Goal: Task Accomplishment & Management: Complete application form

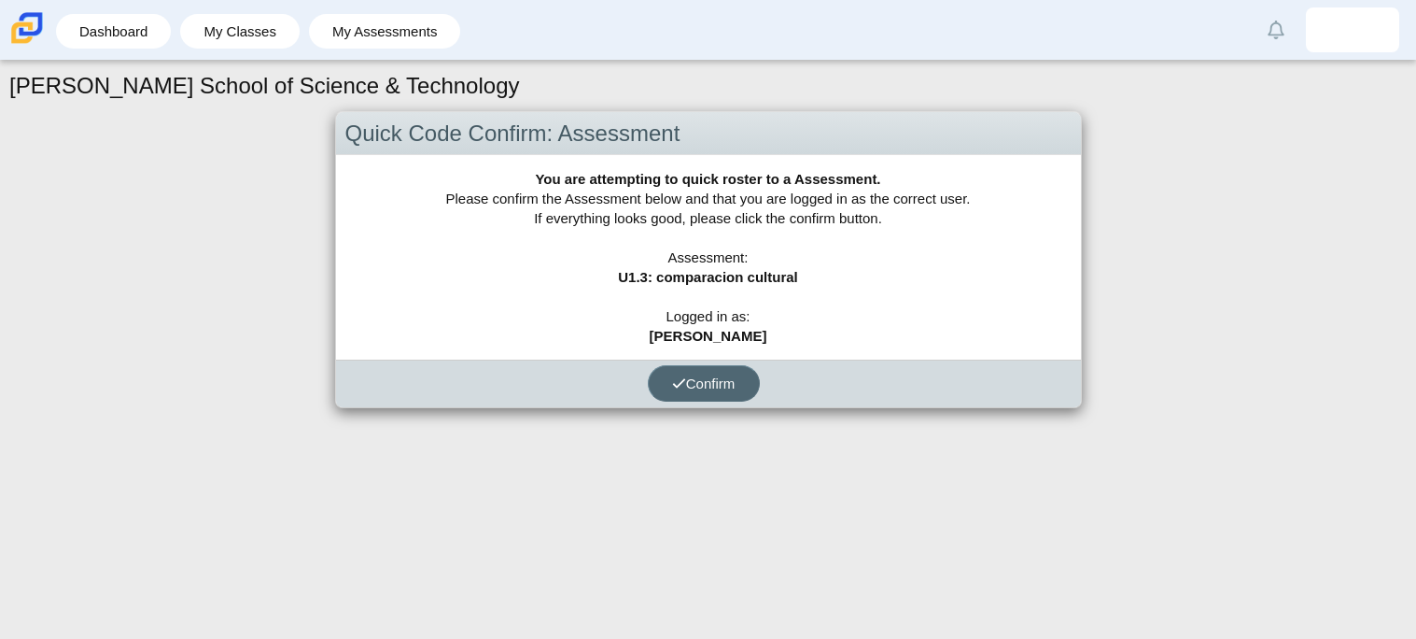
click at [683, 376] on span "Confirm" at bounding box center [703, 383] width 63 height 16
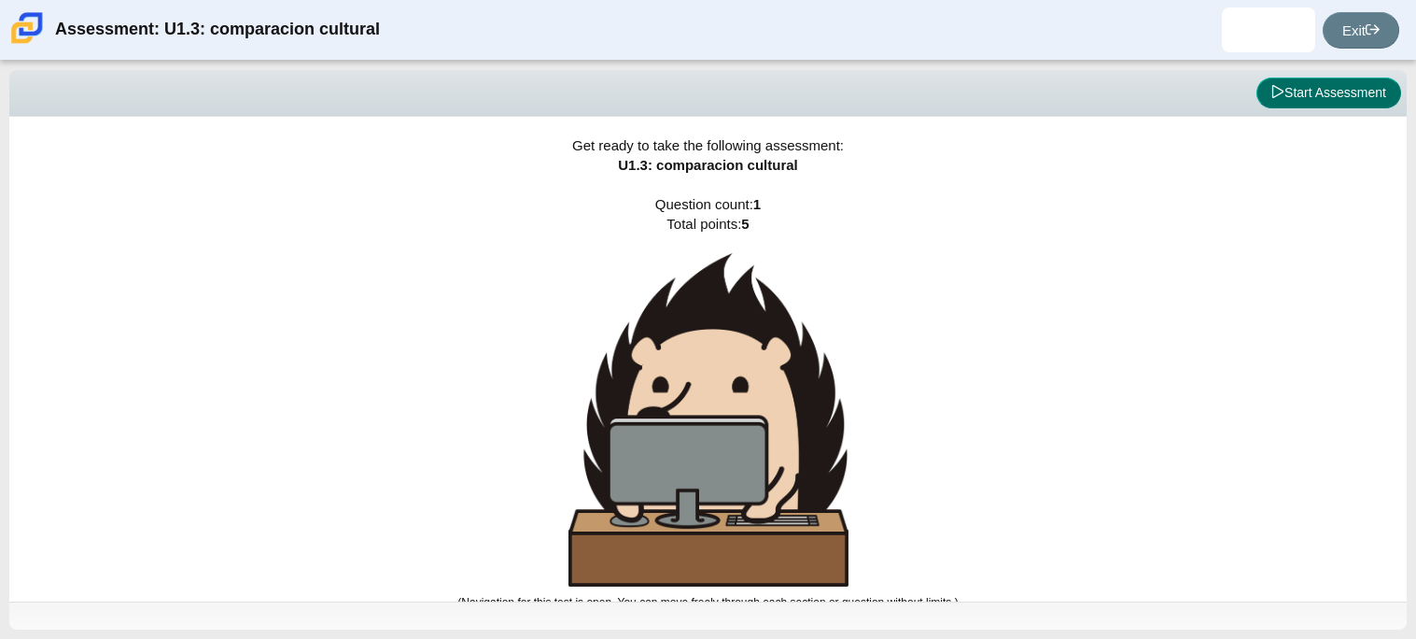
click at [1358, 78] on button "Start Assessment" at bounding box center [1329, 93] width 145 height 32
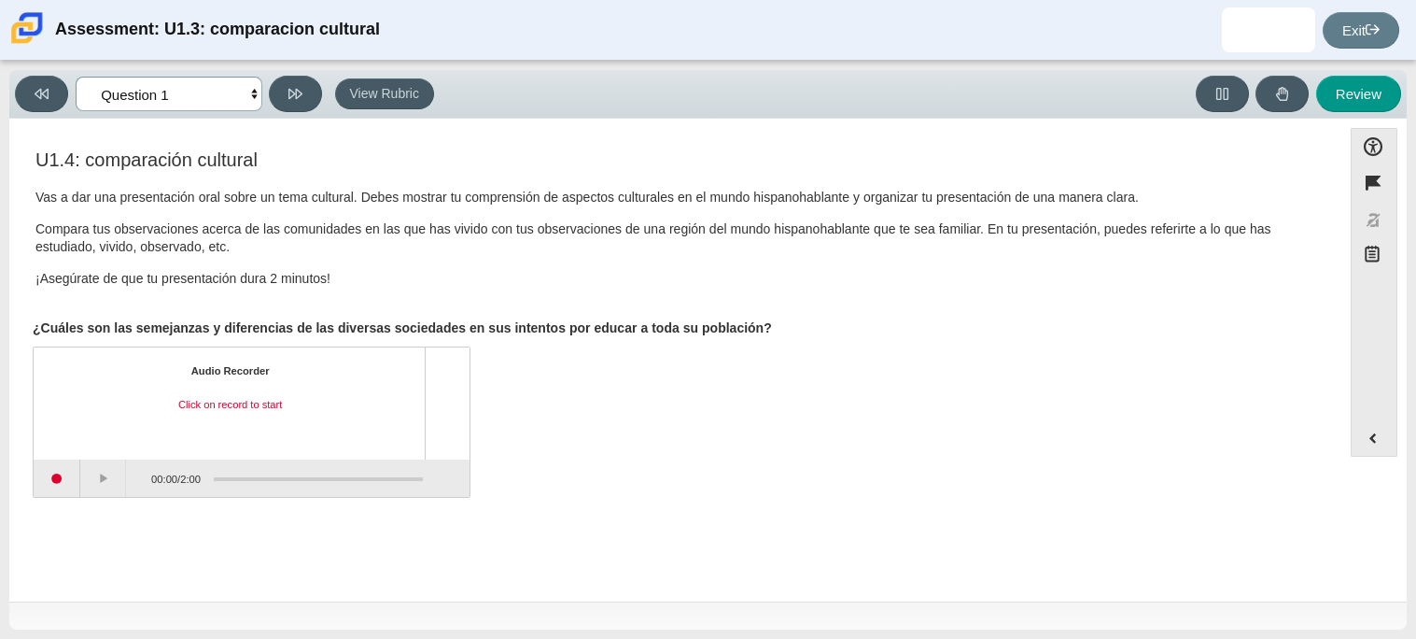
click at [169, 92] on select "Questions Question 1 Review Review Answers" at bounding box center [169, 94] width 187 height 35
click at [391, 205] on p "Vas a dar una presentación oral sobre un tema cultural. Debes mostrar tu compre…" at bounding box center [675, 198] width 1280 height 19
click at [48, 482] on button "Start recording" at bounding box center [57, 477] width 47 height 37
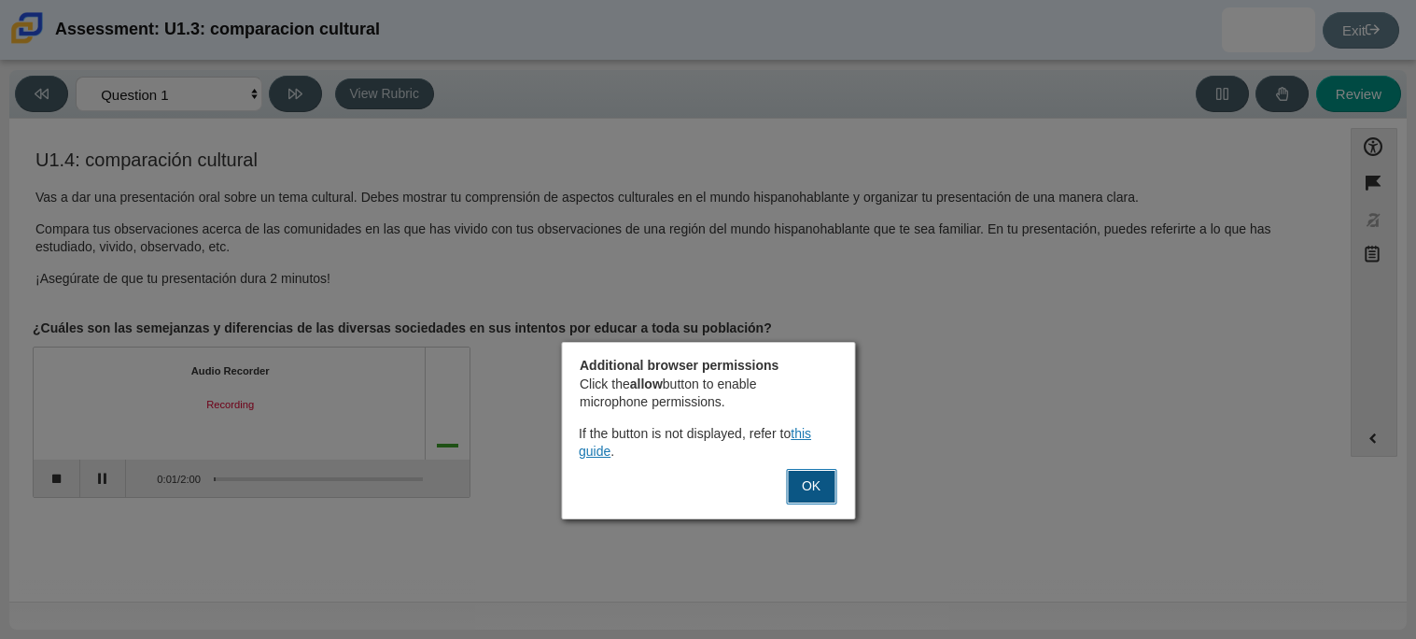
click at [819, 499] on button "OK" at bounding box center [811, 486] width 50 height 35
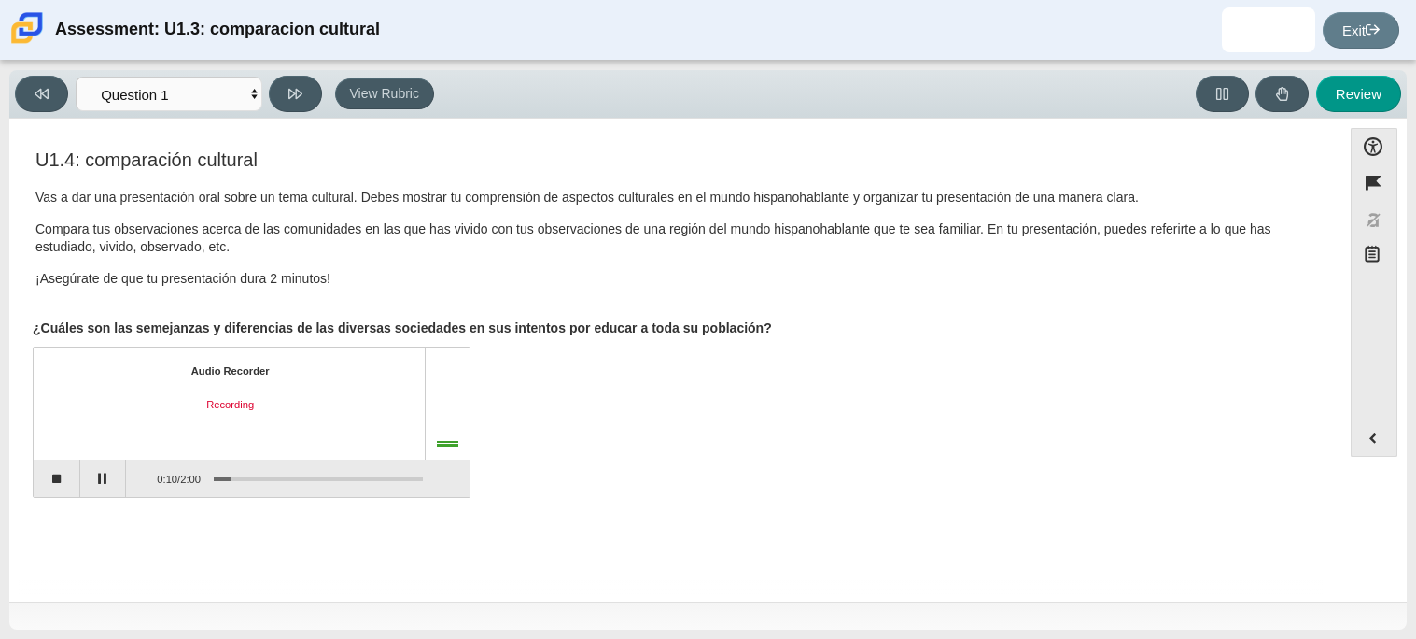
click at [142, 468] on div "0:10 / 2:00" at bounding box center [163, 478] width 75 height 35
click at [120, 471] on button "Pause" at bounding box center [103, 477] width 47 height 37
click at [95, 471] on button "Continue recording" at bounding box center [103, 477] width 47 height 37
click at [95, 471] on button "Pause" at bounding box center [103, 477] width 47 height 37
click at [65, 478] on button "Stop recording" at bounding box center [57, 477] width 47 height 37
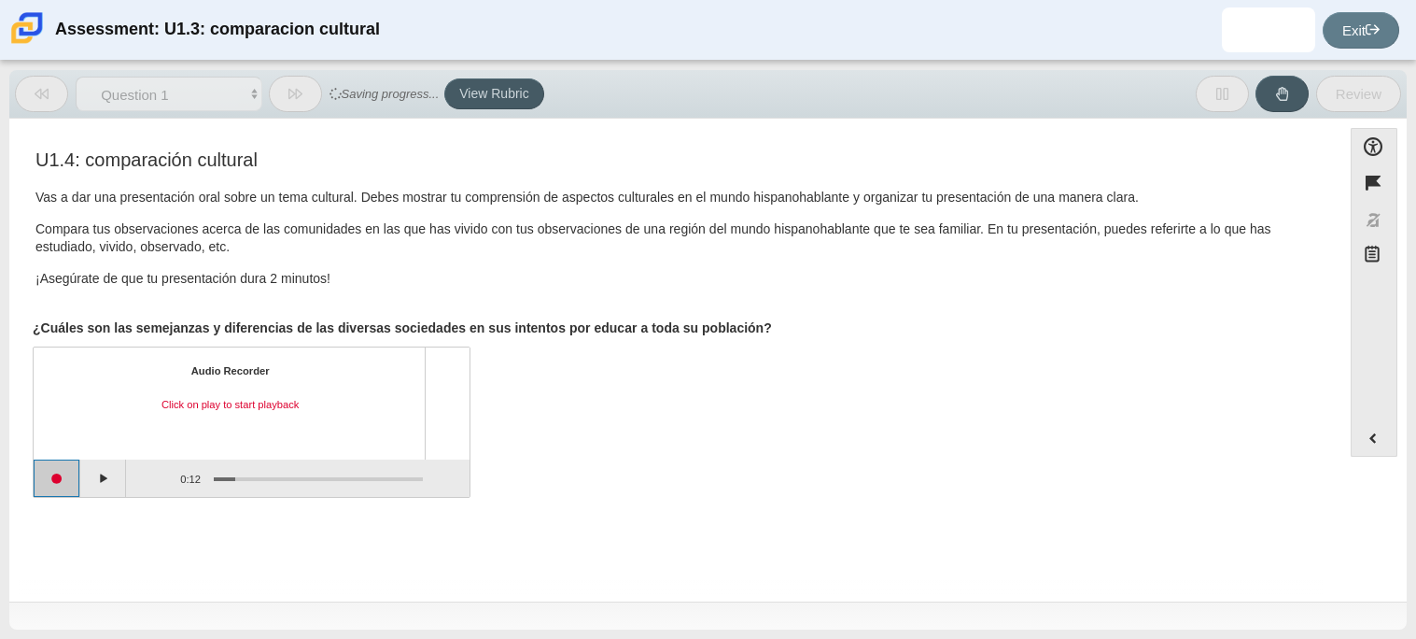
click at [66, 485] on button "Start recording" at bounding box center [57, 477] width 47 height 37
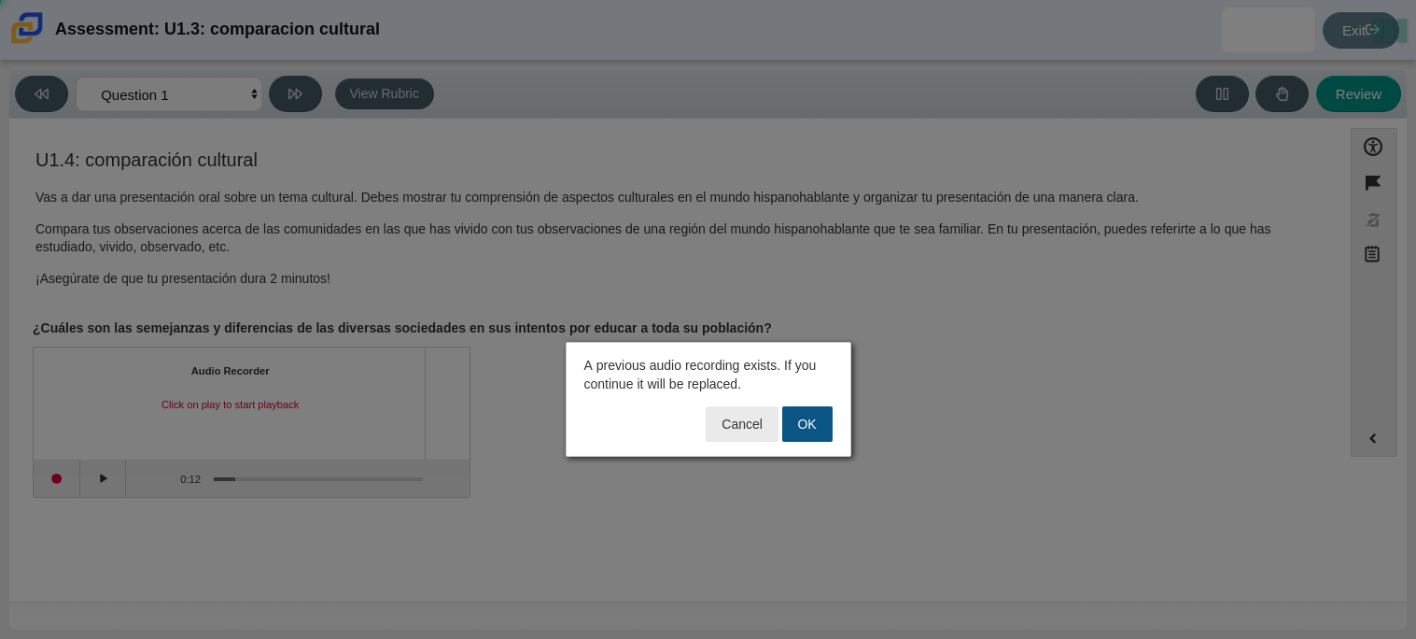
click at [816, 410] on button "OK" at bounding box center [807, 423] width 50 height 35
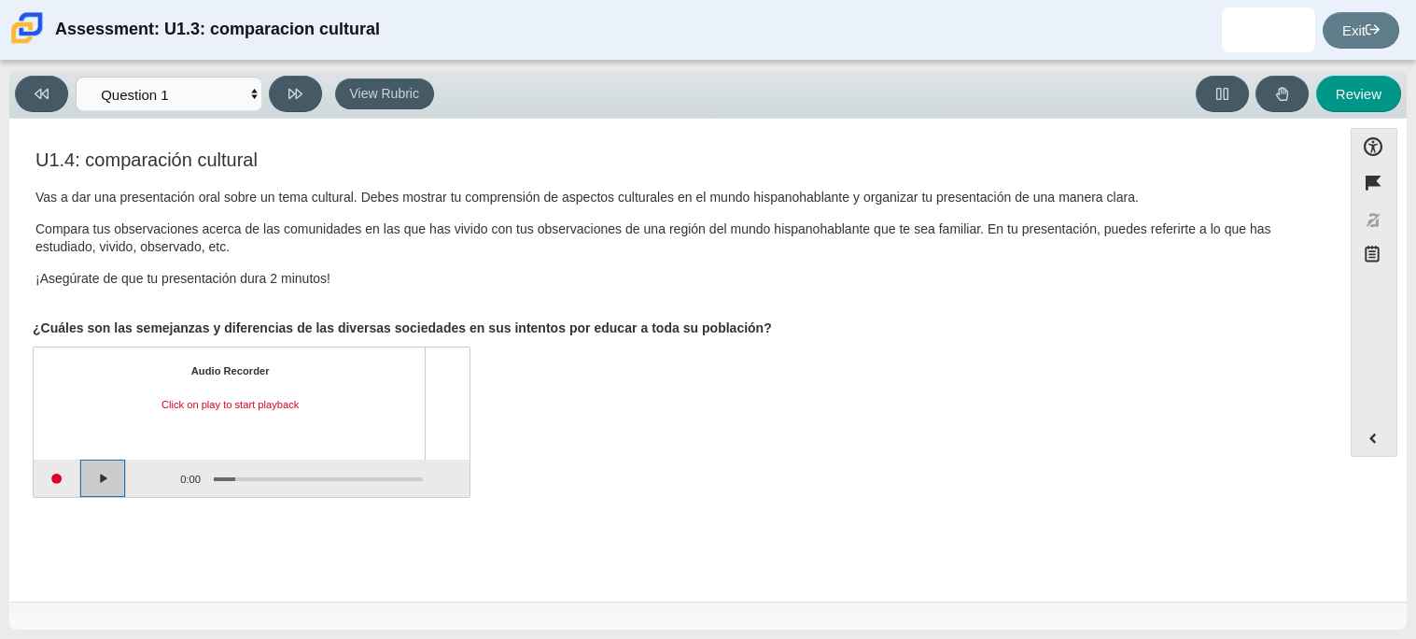
click at [81, 480] on button "Play" at bounding box center [103, 477] width 47 height 37
click at [54, 481] on button "Start recording" at bounding box center [57, 477] width 47 height 37
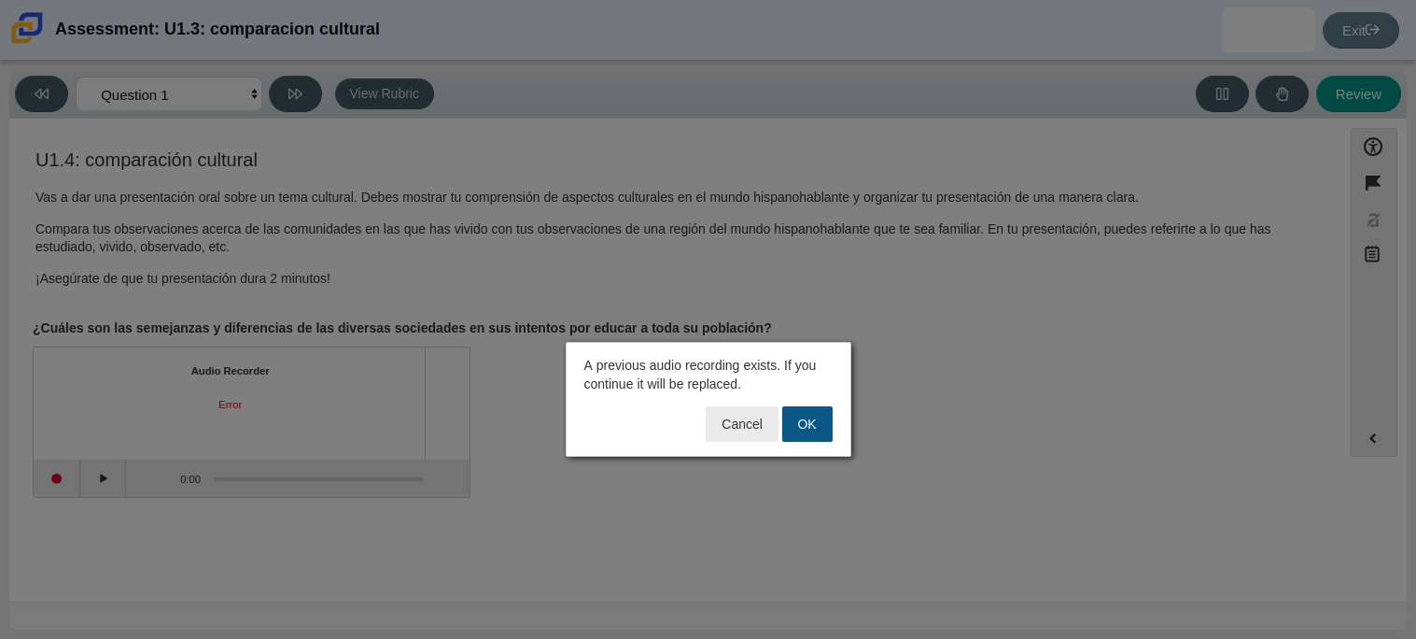
click at [794, 420] on button "OK" at bounding box center [807, 423] width 50 height 35
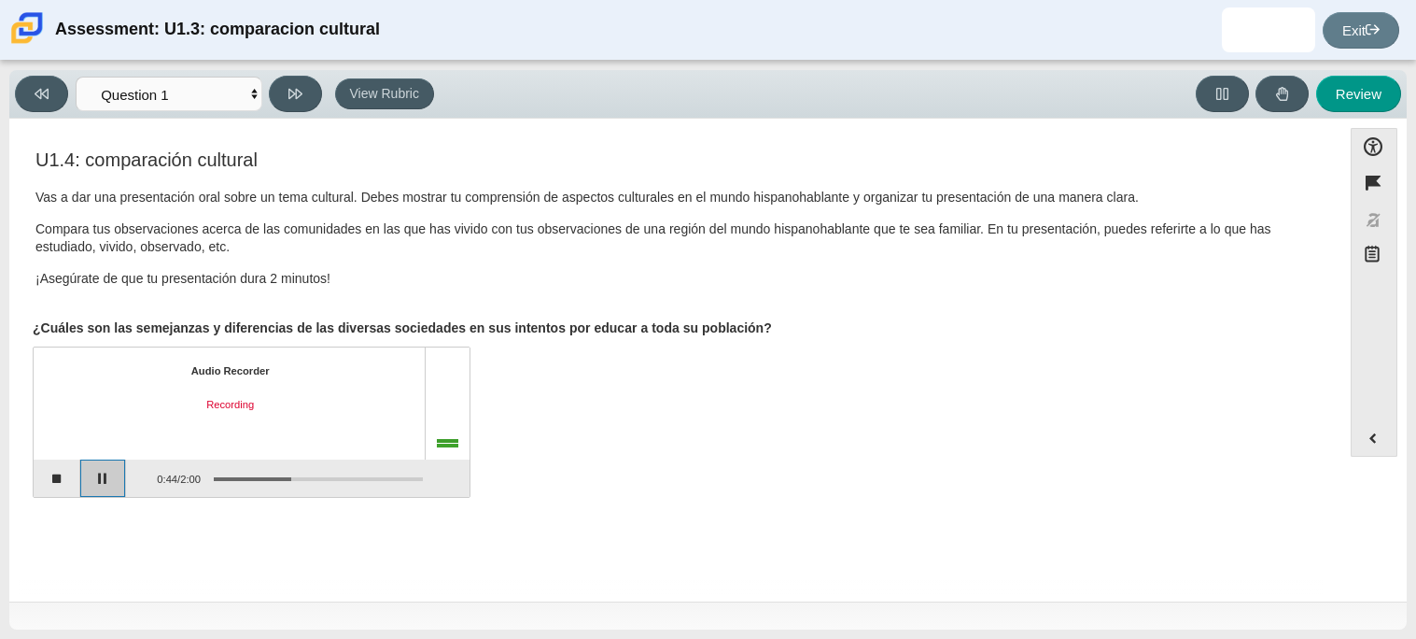
click at [98, 489] on button "Pause" at bounding box center [103, 477] width 47 height 37
click at [89, 488] on button "Continue recording" at bounding box center [103, 477] width 47 height 37
click at [90, 488] on button "Pause" at bounding box center [103, 477] width 47 height 37
click at [48, 484] on button "Stop recording" at bounding box center [57, 477] width 47 height 37
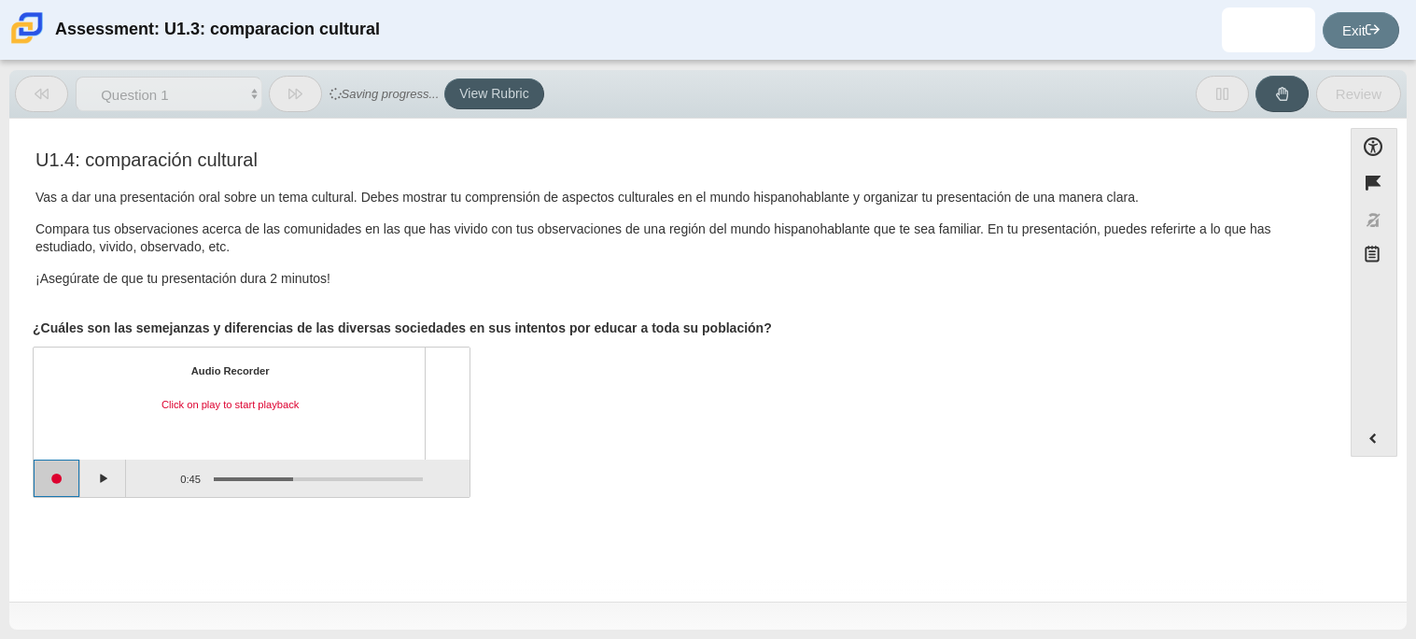
click at [76, 477] on button "Start recording" at bounding box center [57, 477] width 47 height 37
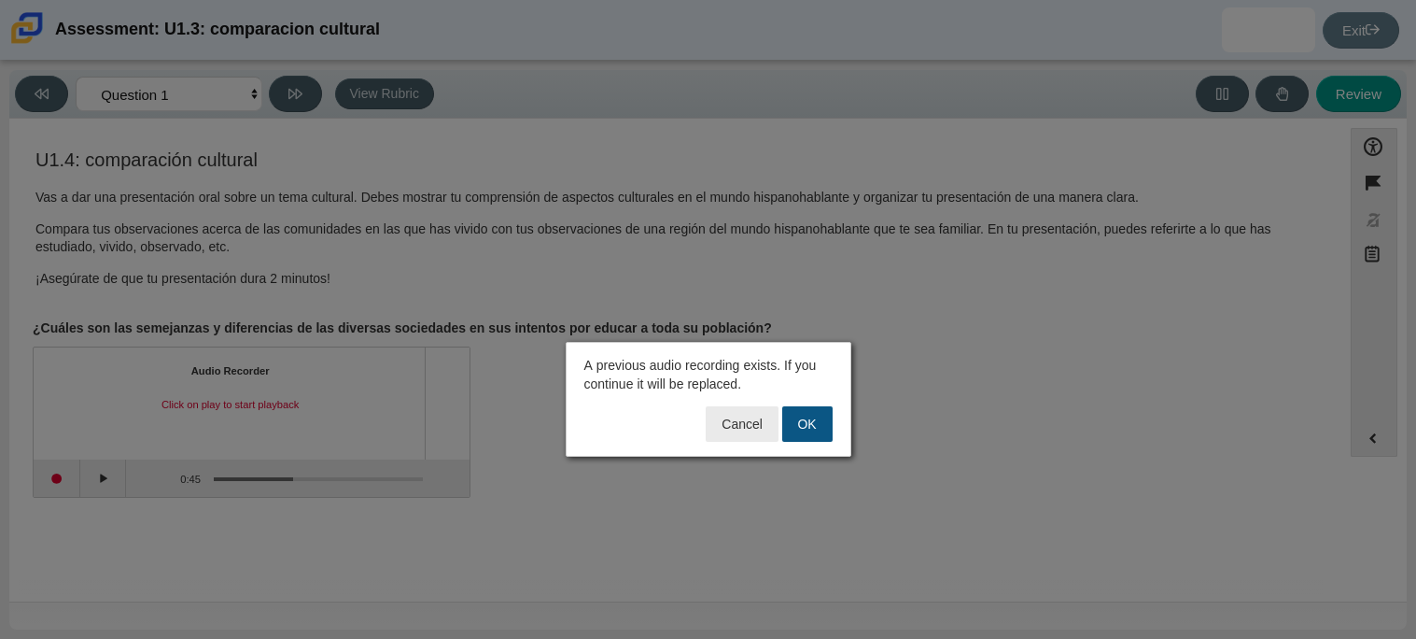
click at [823, 419] on button "OK" at bounding box center [807, 423] width 50 height 35
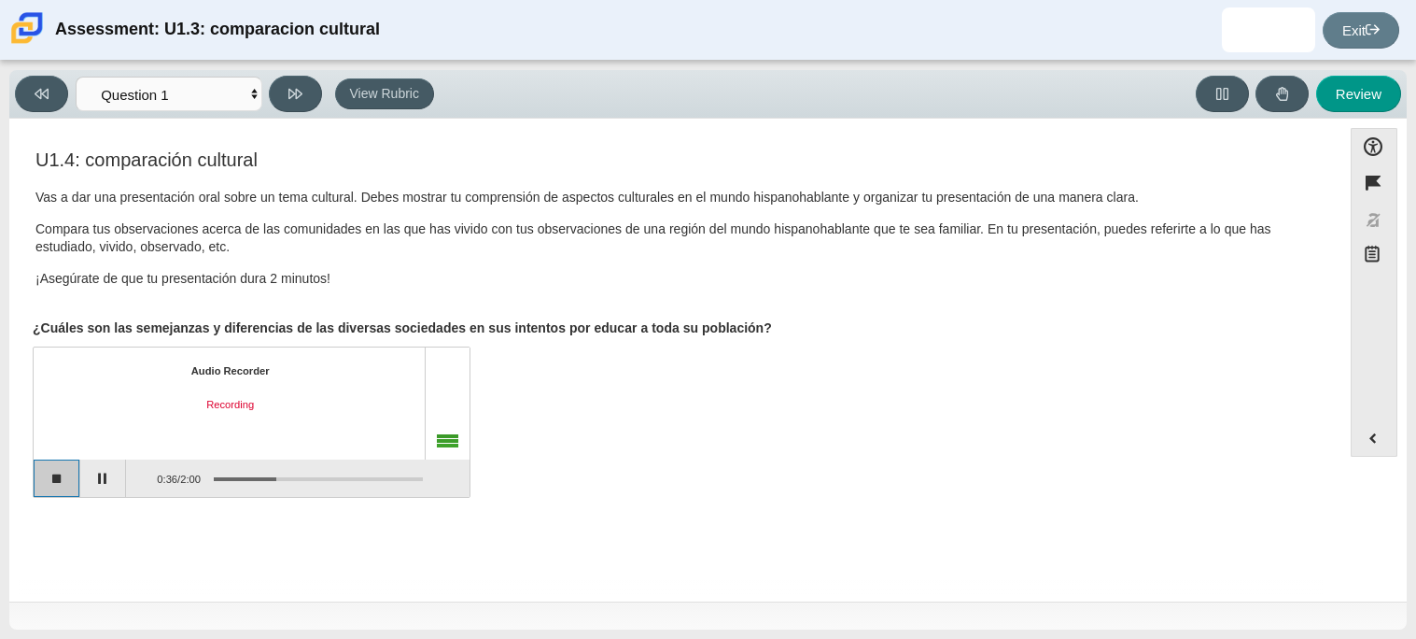
click at [72, 487] on button "Stop recording" at bounding box center [57, 477] width 47 height 37
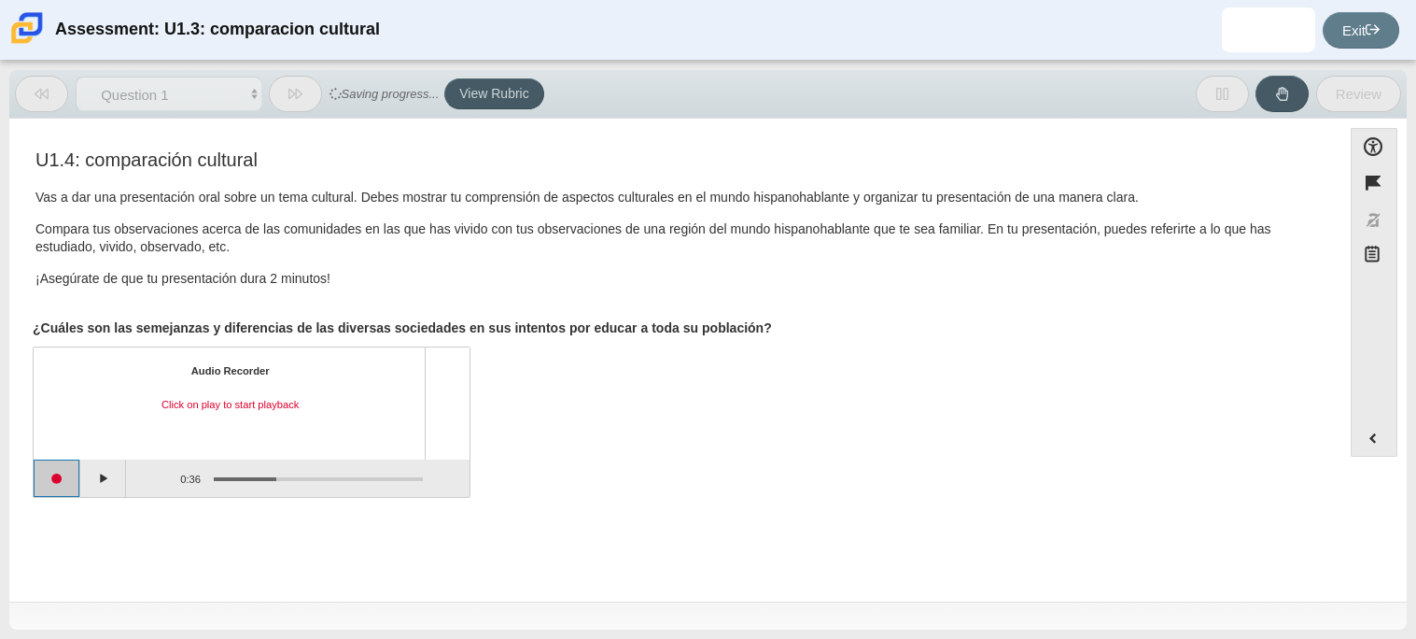
click at [52, 489] on button "Start recording" at bounding box center [57, 477] width 47 height 37
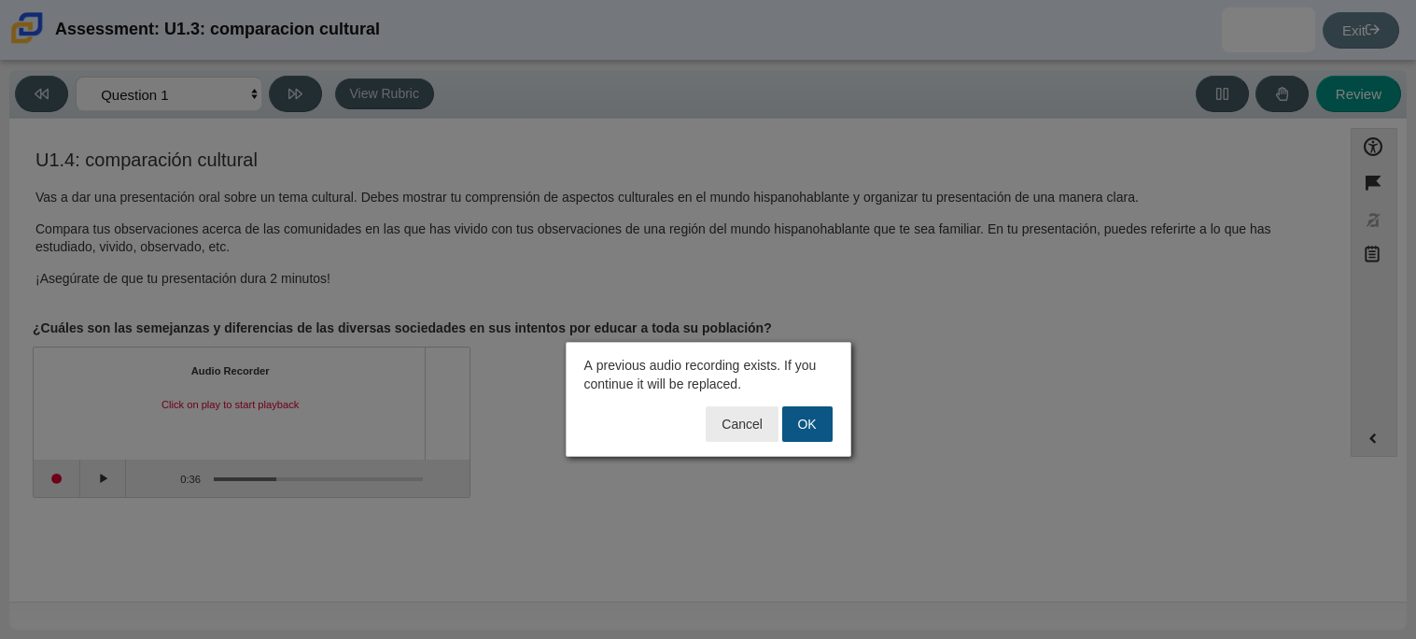
click at [799, 432] on button "OK" at bounding box center [807, 423] width 50 height 35
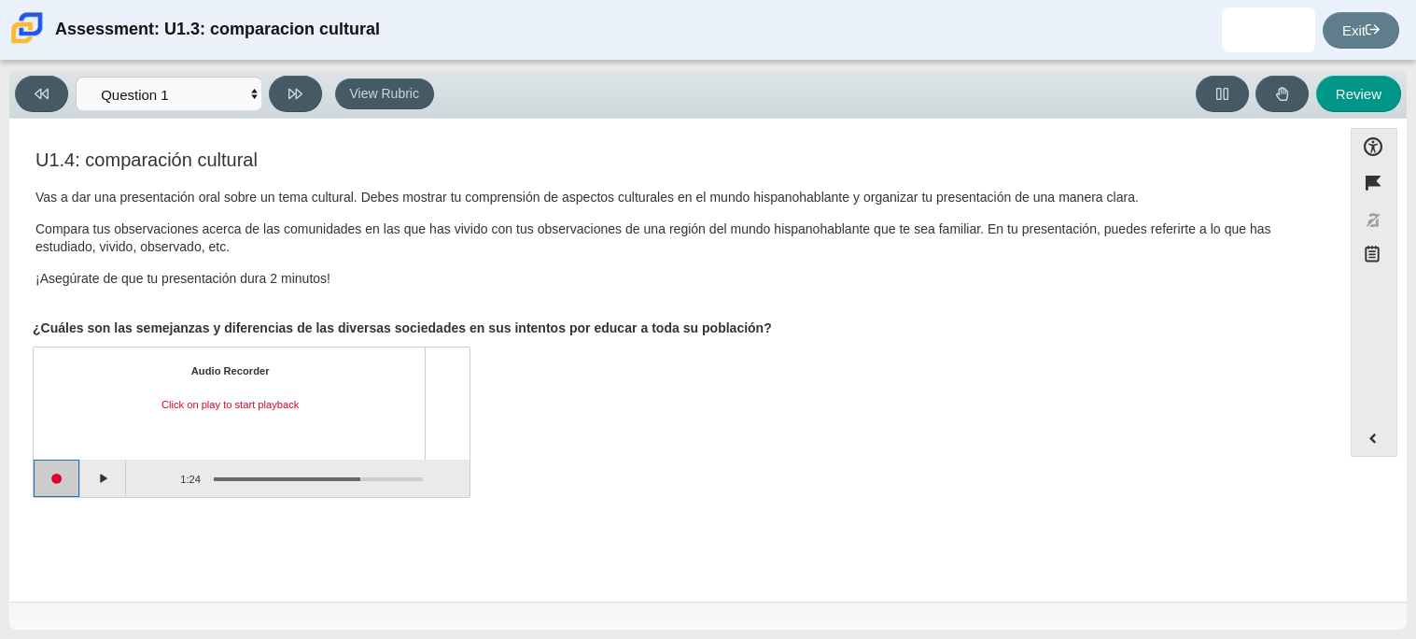
click at [67, 484] on button "Start recording" at bounding box center [57, 477] width 47 height 37
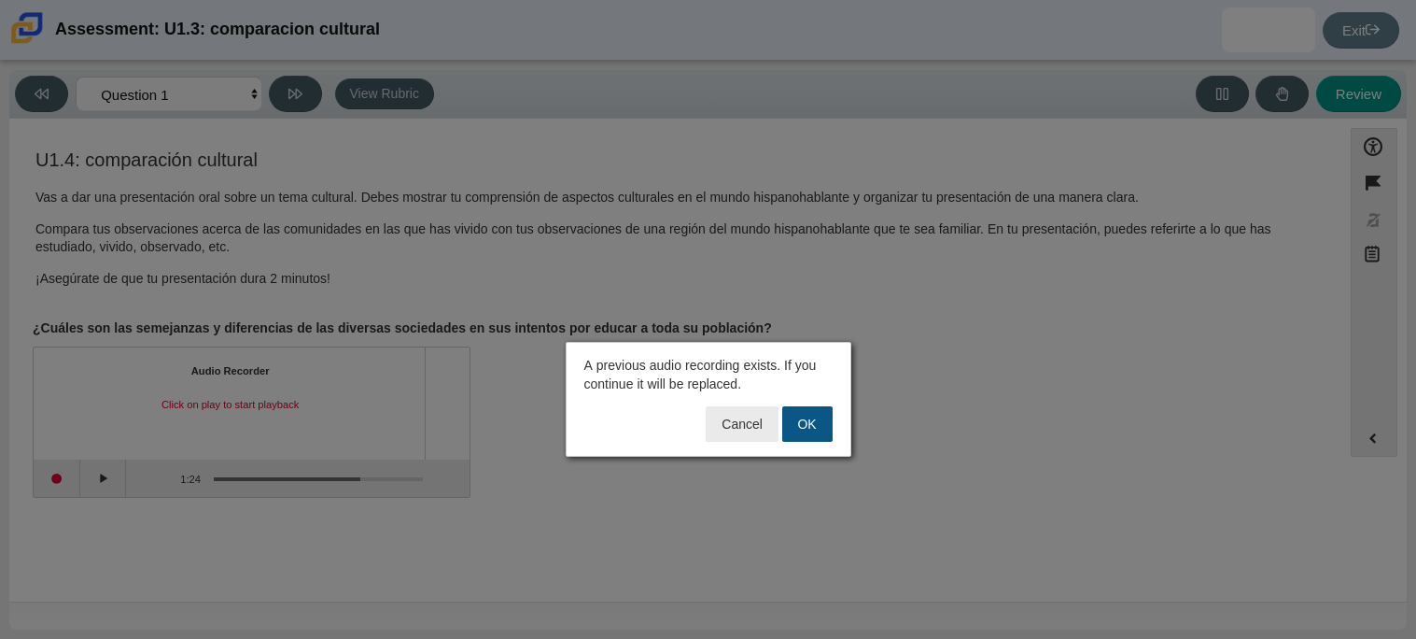
click at [796, 421] on button "OK" at bounding box center [807, 423] width 50 height 35
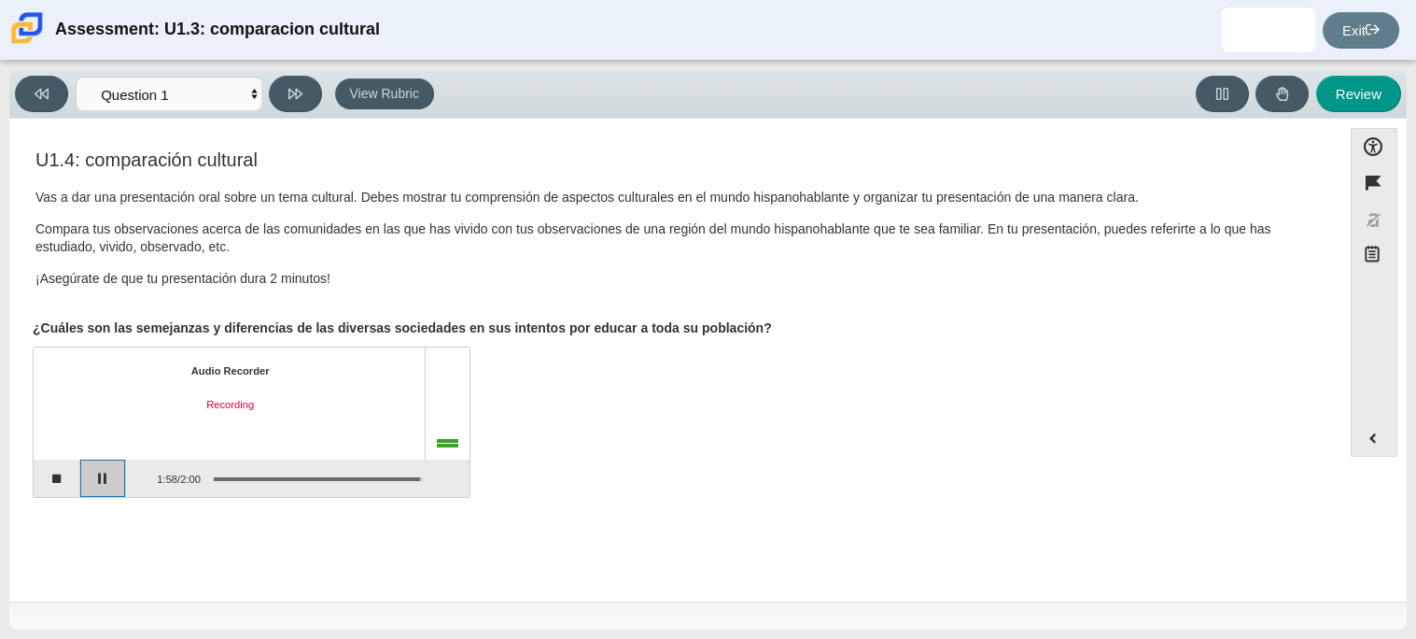
click at [91, 471] on button "Pause" at bounding box center [103, 477] width 47 height 37
click at [71, 486] on button "Stop recording" at bounding box center [57, 477] width 47 height 37
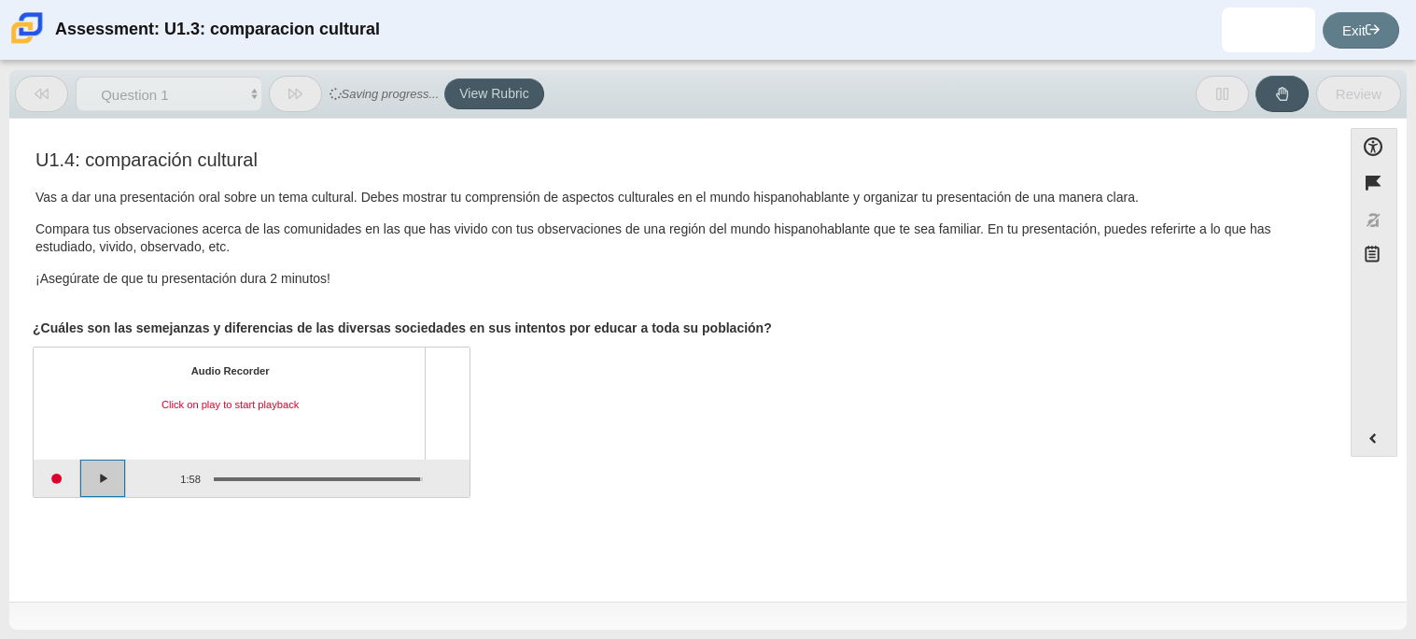
click at [108, 466] on button "Play" at bounding box center [103, 477] width 47 height 37
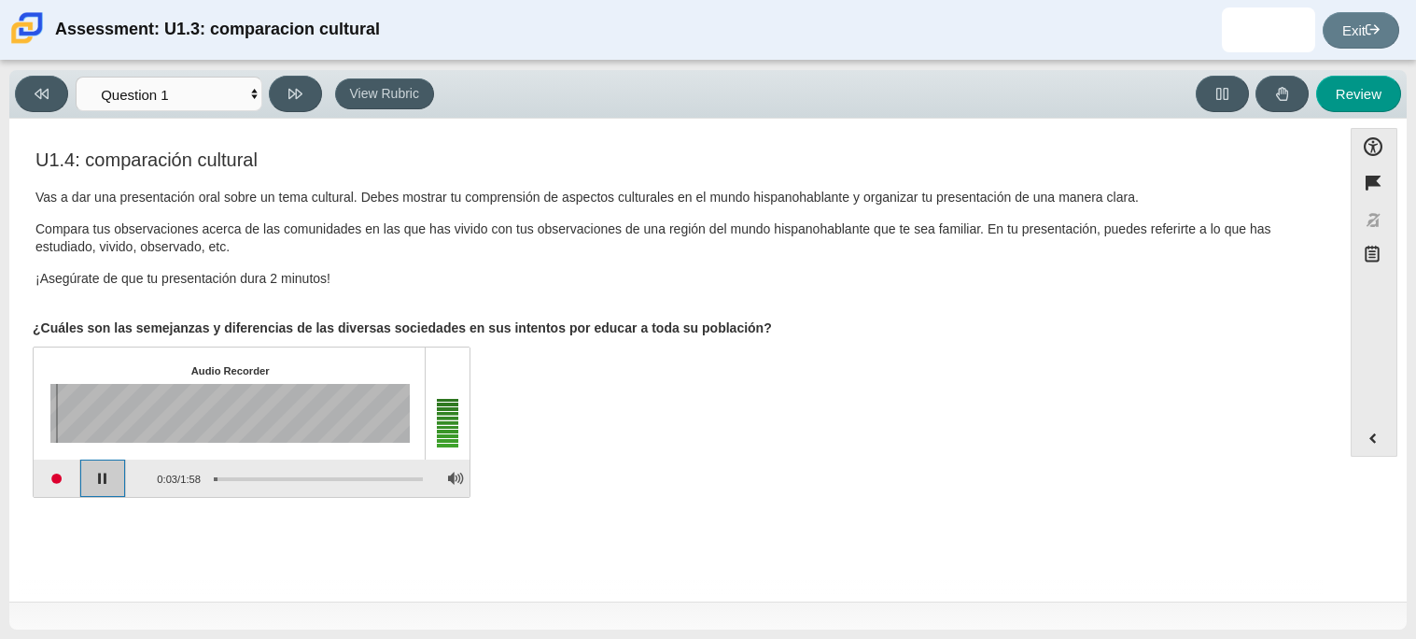
click at [108, 466] on button "Pause playback" at bounding box center [103, 477] width 47 height 37
click at [118, 465] on button "Continue playback" at bounding box center [103, 477] width 47 height 37
click at [399, 477] on div "Assessment items" at bounding box center [318, 479] width 209 height 4
click at [126, 491] on button "Pause playback" at bounding box center [103, 477] width 47 height 37
click at [282, 101] on button at bounding box center [295, 94] width 53 height 36
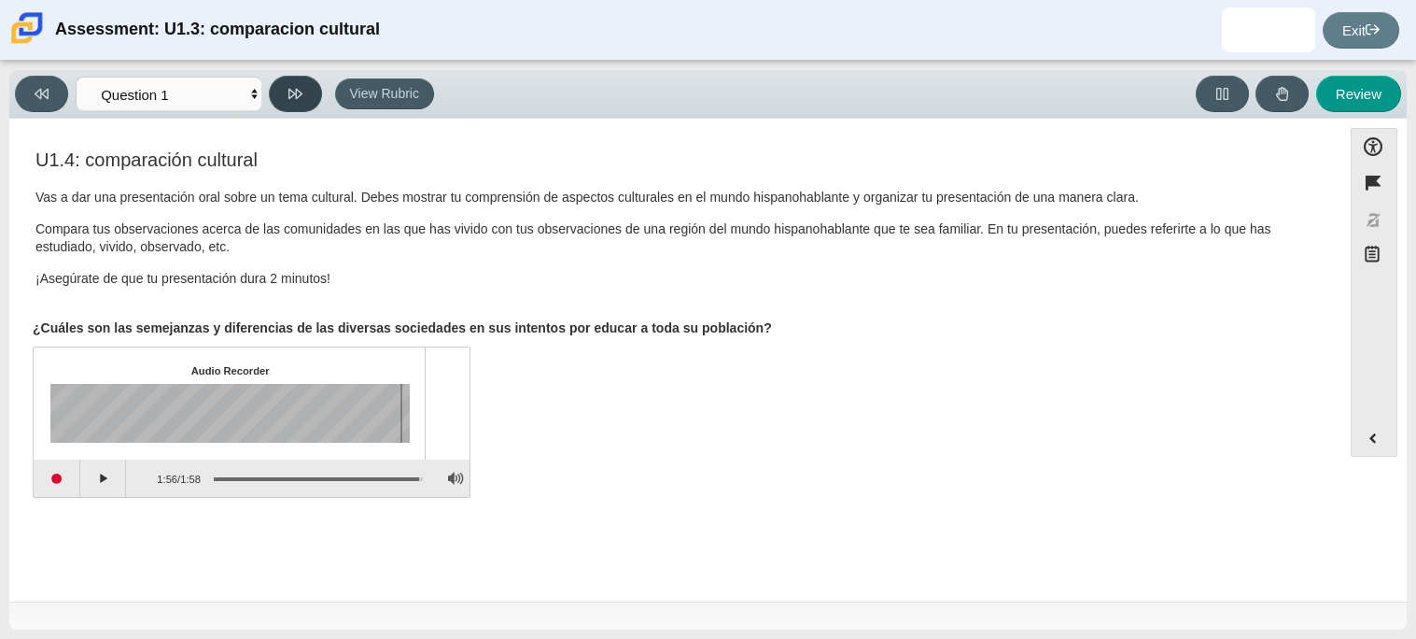
select select "review"
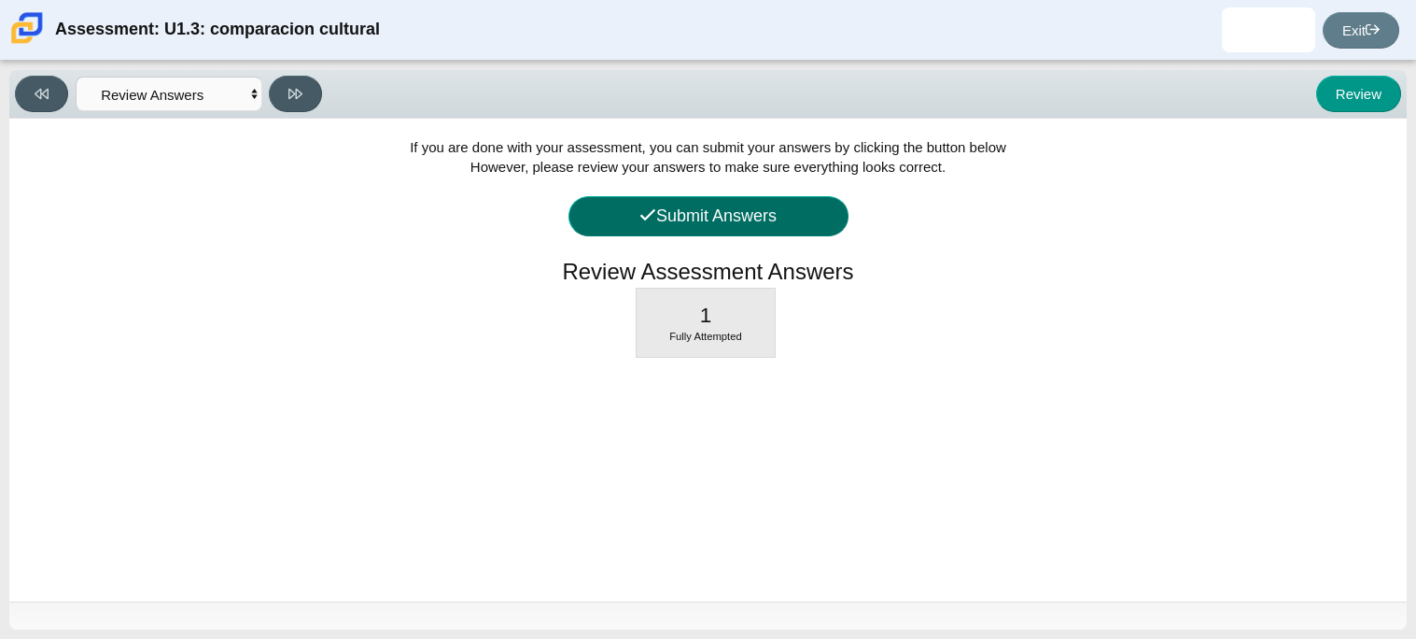
click at [774, 204] on button "Submit Answers" at bounding box center [709, 216] width 280 height 40
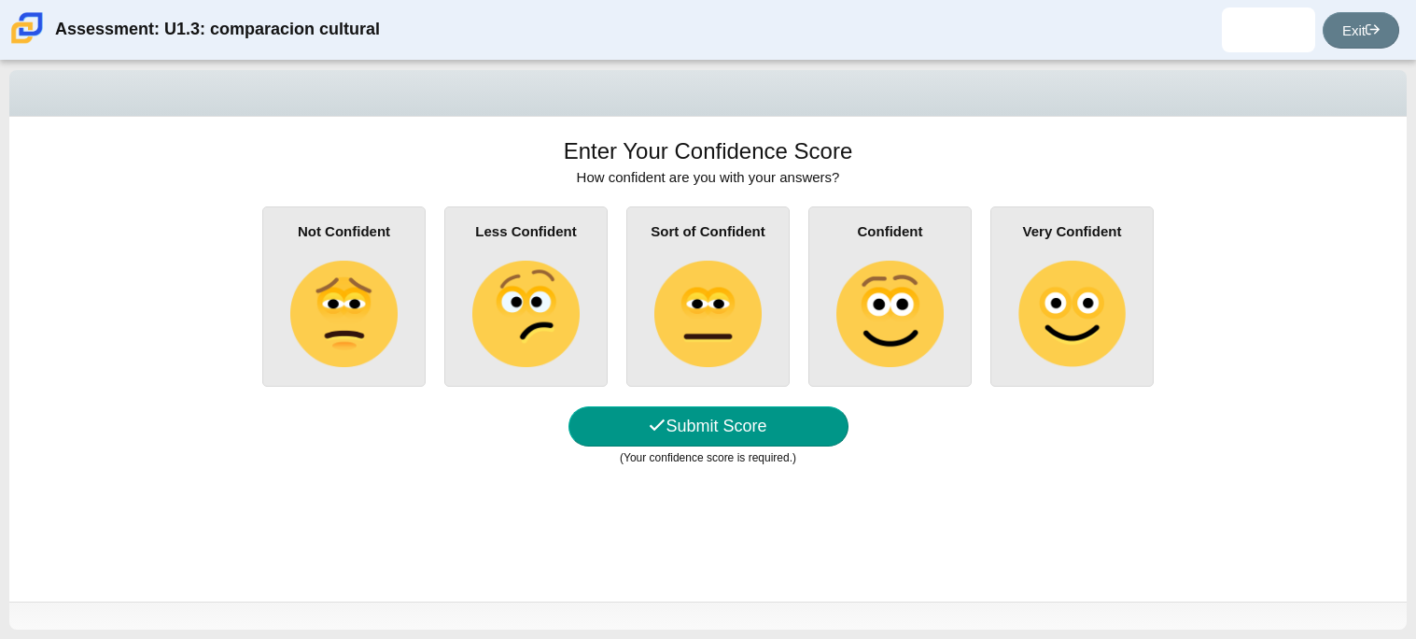
click at [837, 300] on img at bounding box center [890, 313] width 106 height 106
click at [0, 0] on input "Confident" at bounding box center [0, 0] width 0 height 0
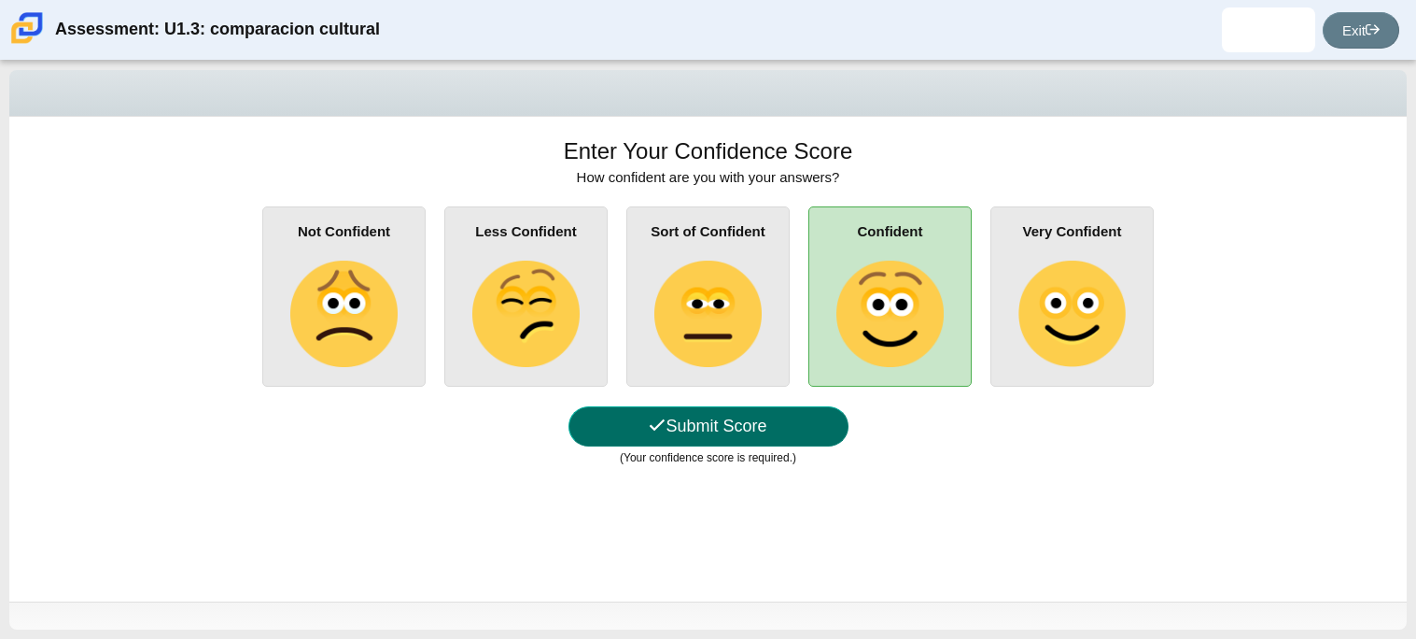
click at [754, 419] on button "Submit Score" at bounding box center [709, 426] width 280 height 40
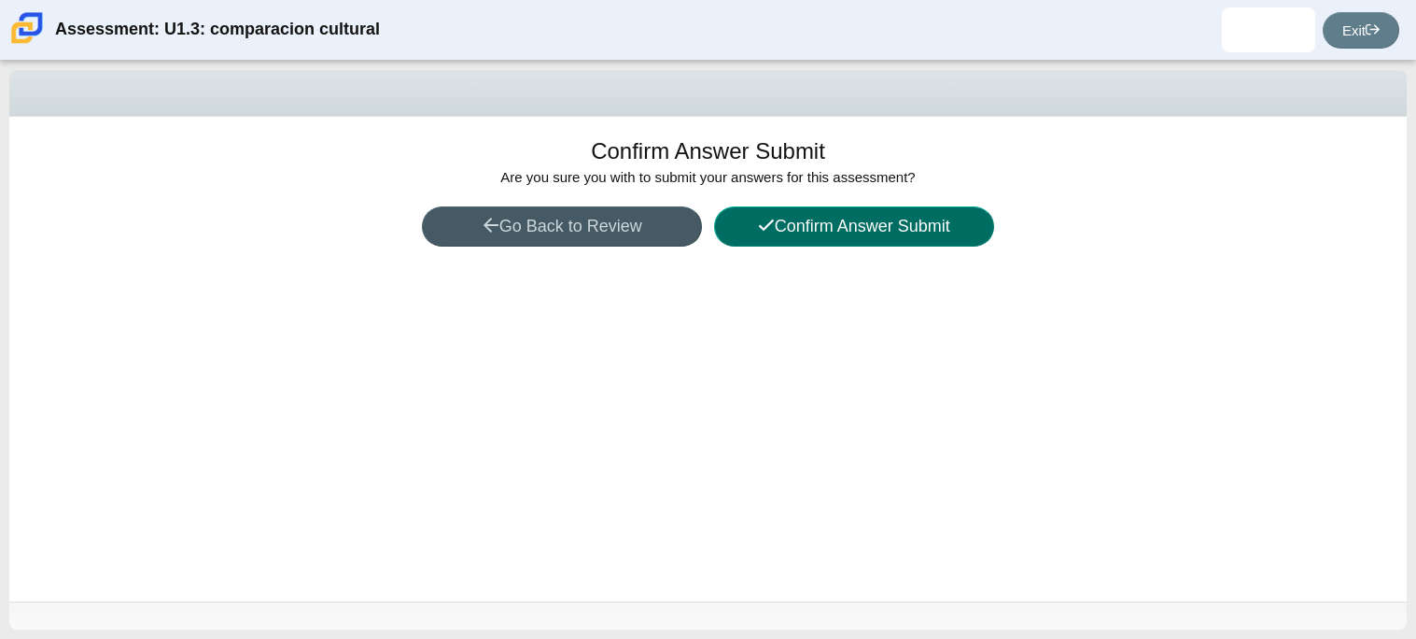
click at [926, 216] on button "Confirm Answer Submit" at bounding box center [854, 226] width 280 height 40
